Goal: Find specific page/section: Find specific page/section

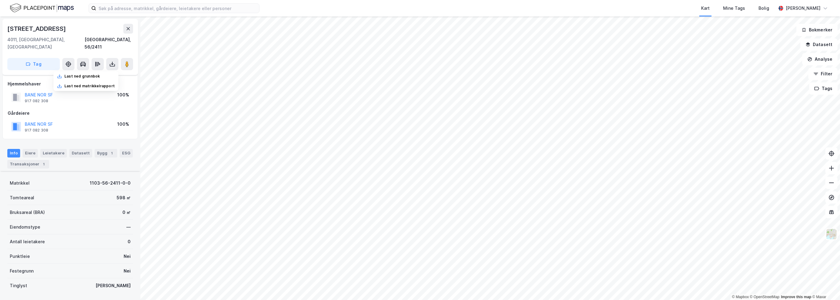
scroll to position [93, 0]
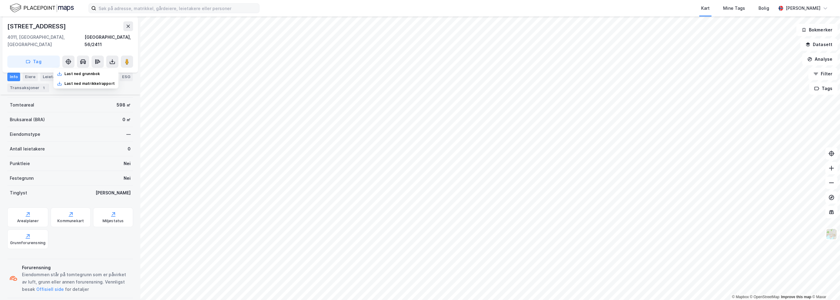
click at [152, 3] on label at bounding box center [173, 8] width 171 height 10
click at [152, 4] on input at bounding box center [177, 8] width 163 height 9
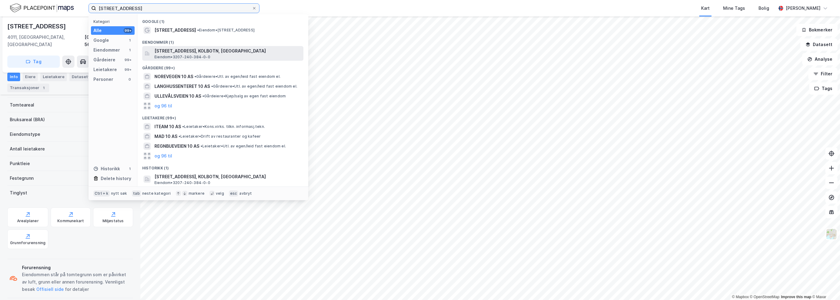
type input "[STREET_ADDRESS]"
click at [189, 51] on span "[STREET_ADDRESS], KOLBOTN, [GEOGRAPHIC_DATA]" at bounding box center [227, 50] width 146 height 7
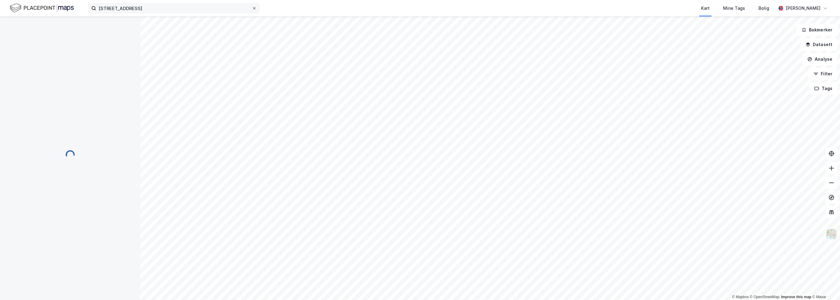
scroll to position [0, 0]
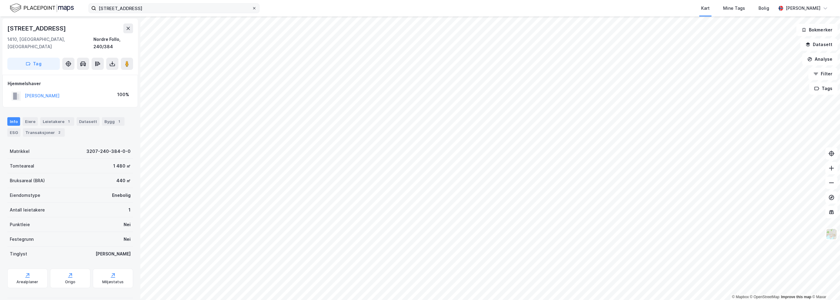
click at [254, 8] on icon at bounding box center [254, 8] width 2 height 2
click at [252, 8] on input "[STREET_ADDRESS]" at bounding box center [174, 8] width 156 height 9
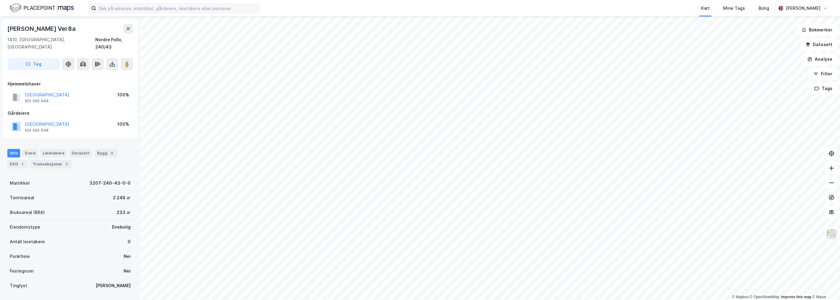
scroll to position [0, 0]
